Goal: Task Accomplishment & Management: Manage account settings

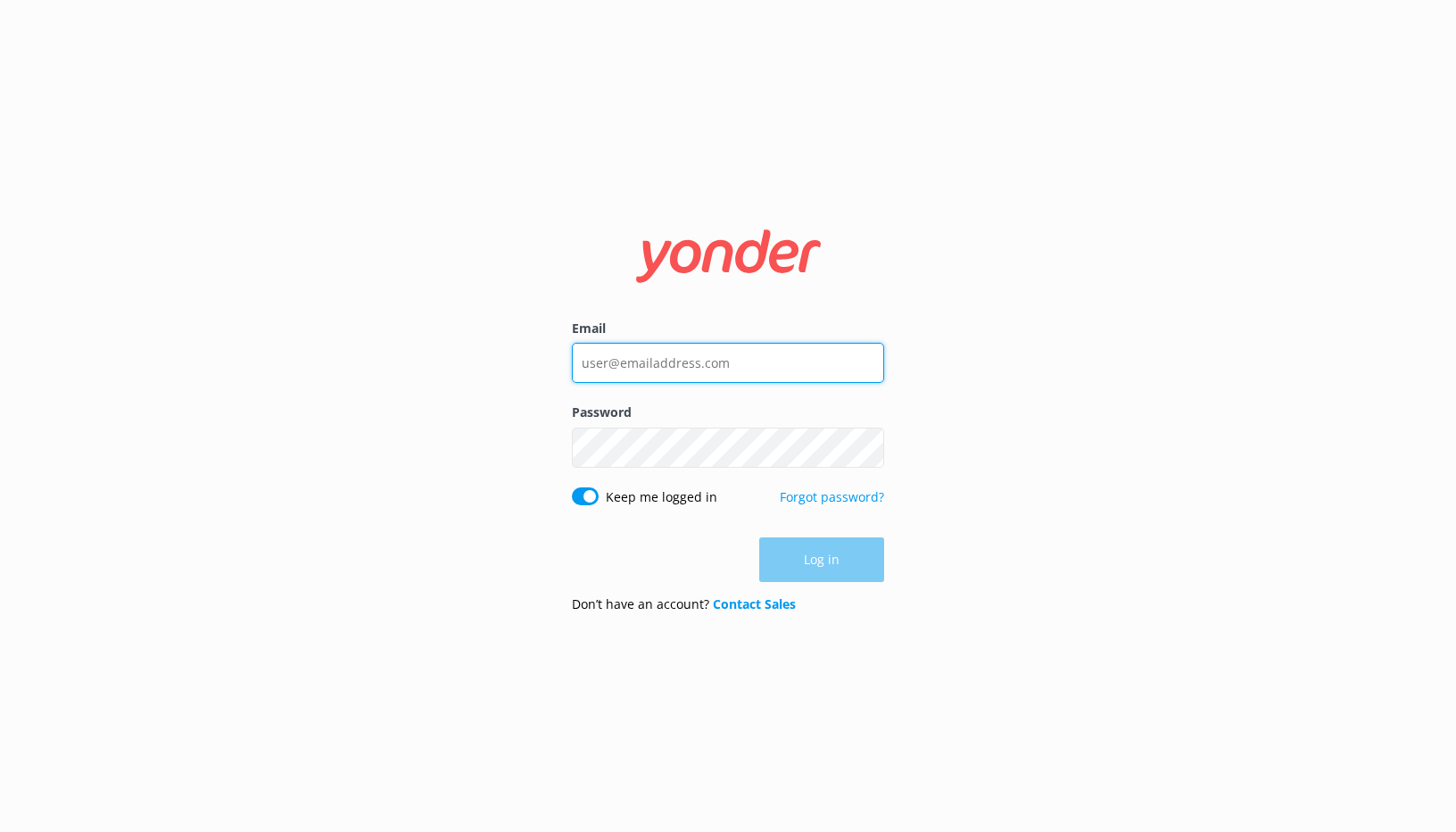
type input "[EMAIL_ADDRESS][DOMAIN_NAME]"
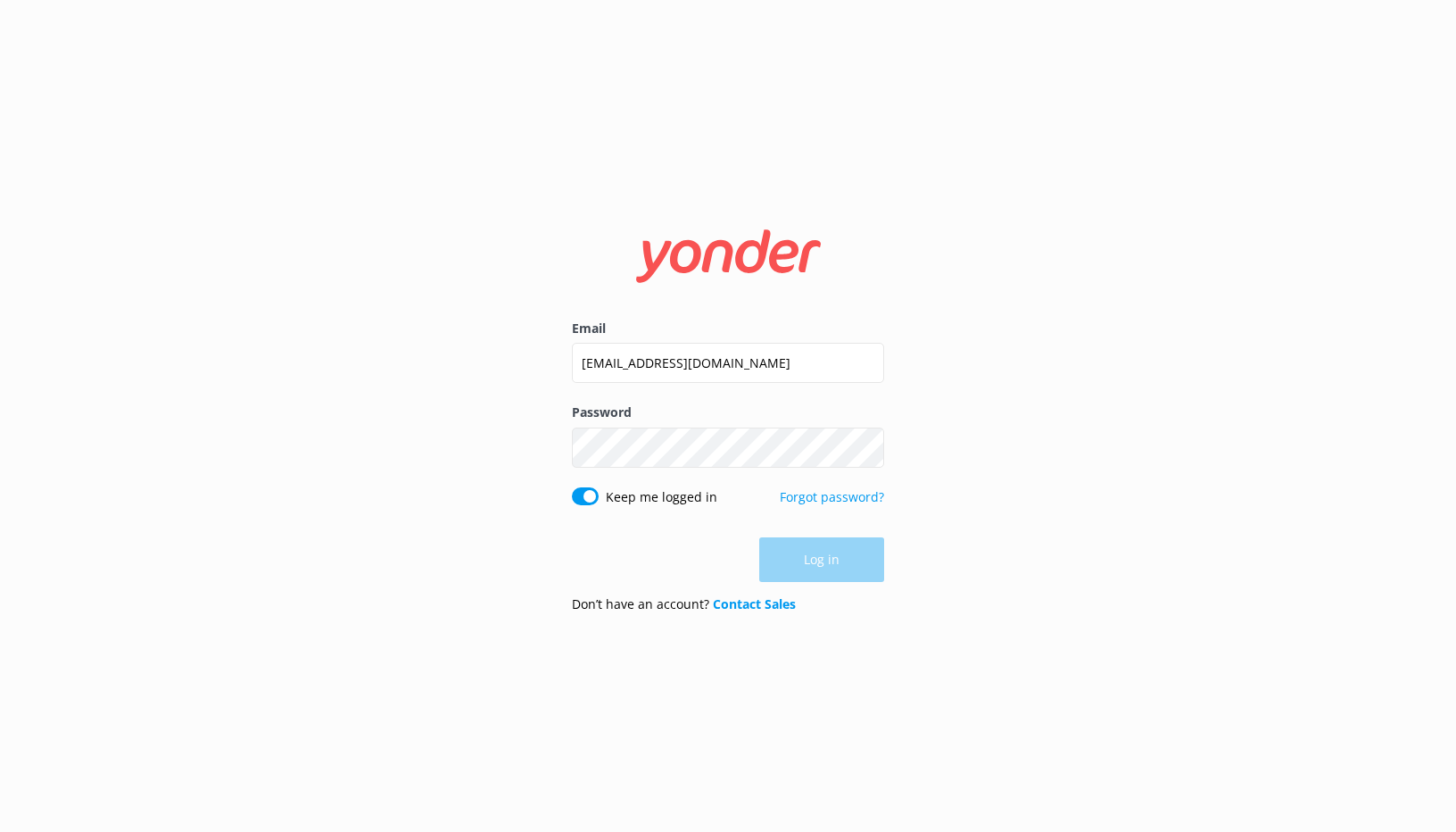
click at [807, 561] on div "Log in" at bounding box center [728, 559] width 312 height 44
click at [811, 553] on button "Log in" at bounding box center [821, 560] width 124 height 44
